Goal: Find specific page/section: Find specific page/section

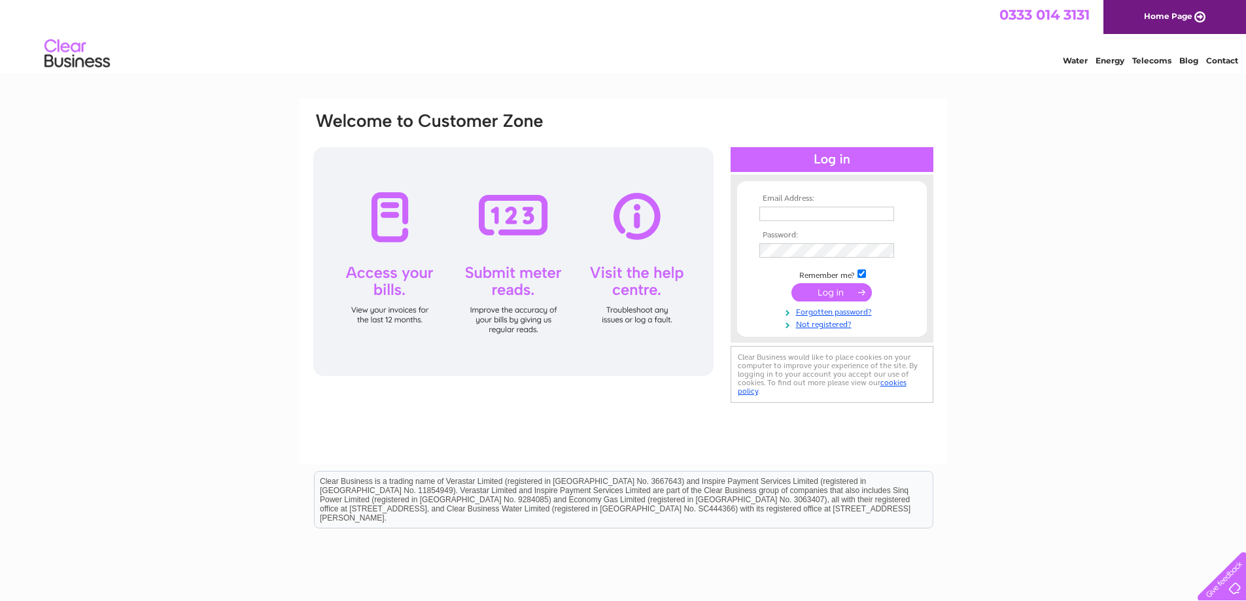
type input "[EMAIL_ADDRESS][PERSON_NAME][DOMAIN_NAME]"
click at [807, 290] on input "submit" at bounding box center [831, 292] width 80 height 18
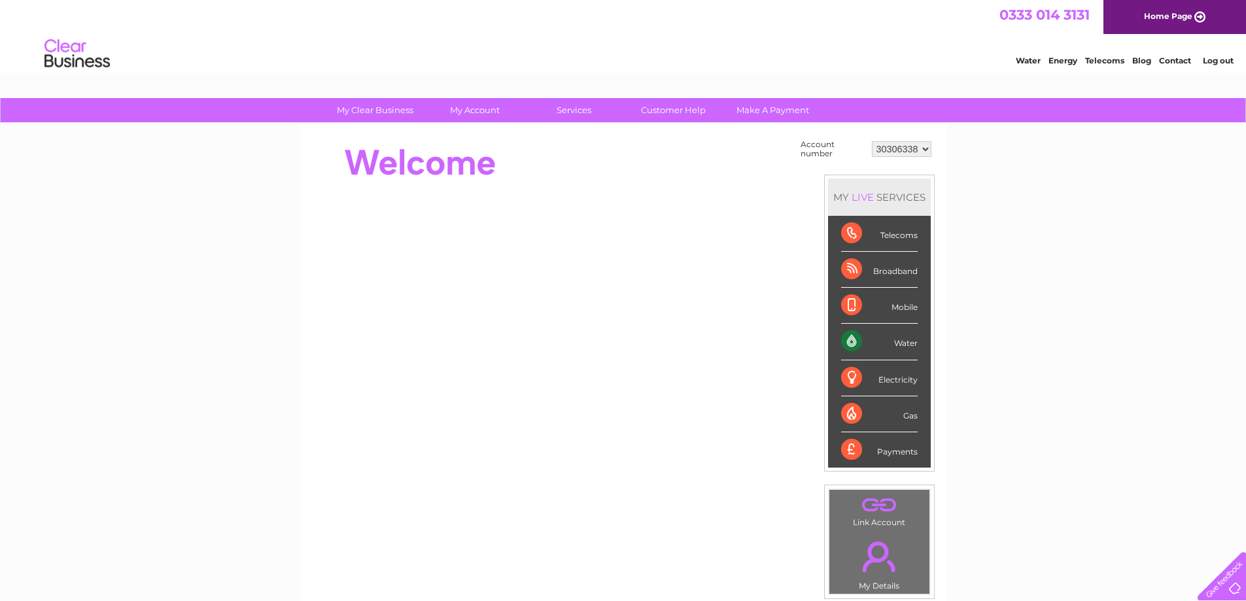
click at [296, 200] on div "My Clear Business Login Details My Details My Preferences Link Account My Accou…" at bounding box center [623, 467] width 1246 height 738
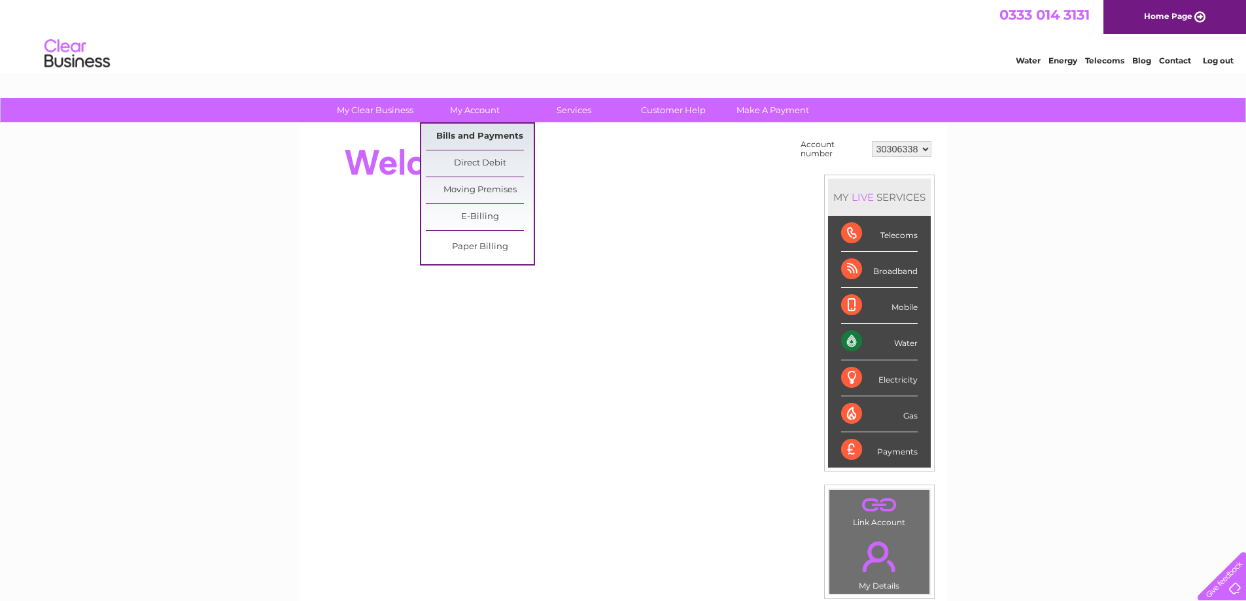
click at [471, 131] on link "Bills and Payments" at bounding box center [480, 137] width 108 height 26
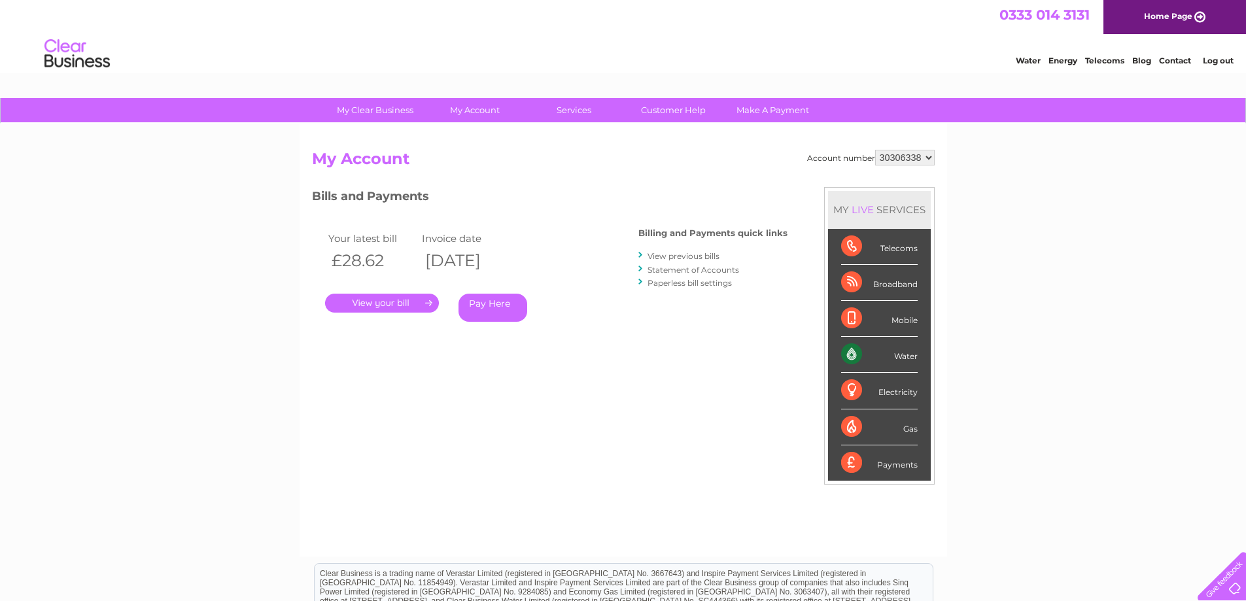
click at [389, 299] on link "." at bounding box center [382, 303] width 114 height 19
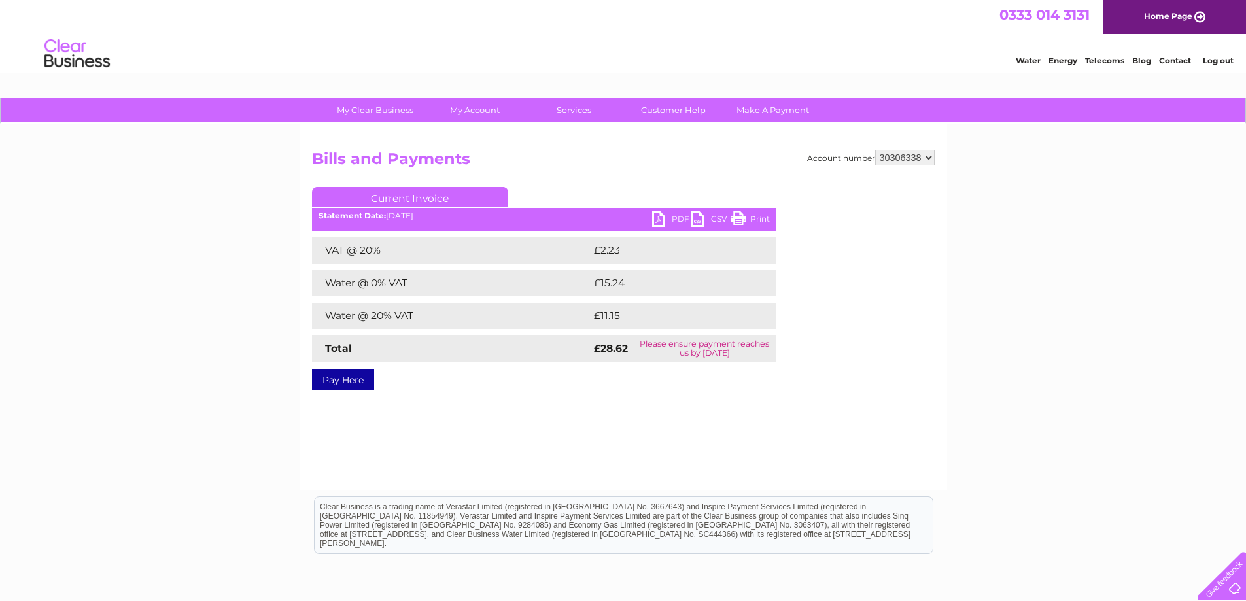
click at [668, 218] on link "PDF" at bounding box center [671, 220] width 39 height 19
